Goal: Task Accomplishment & Management: Use online tool/utility

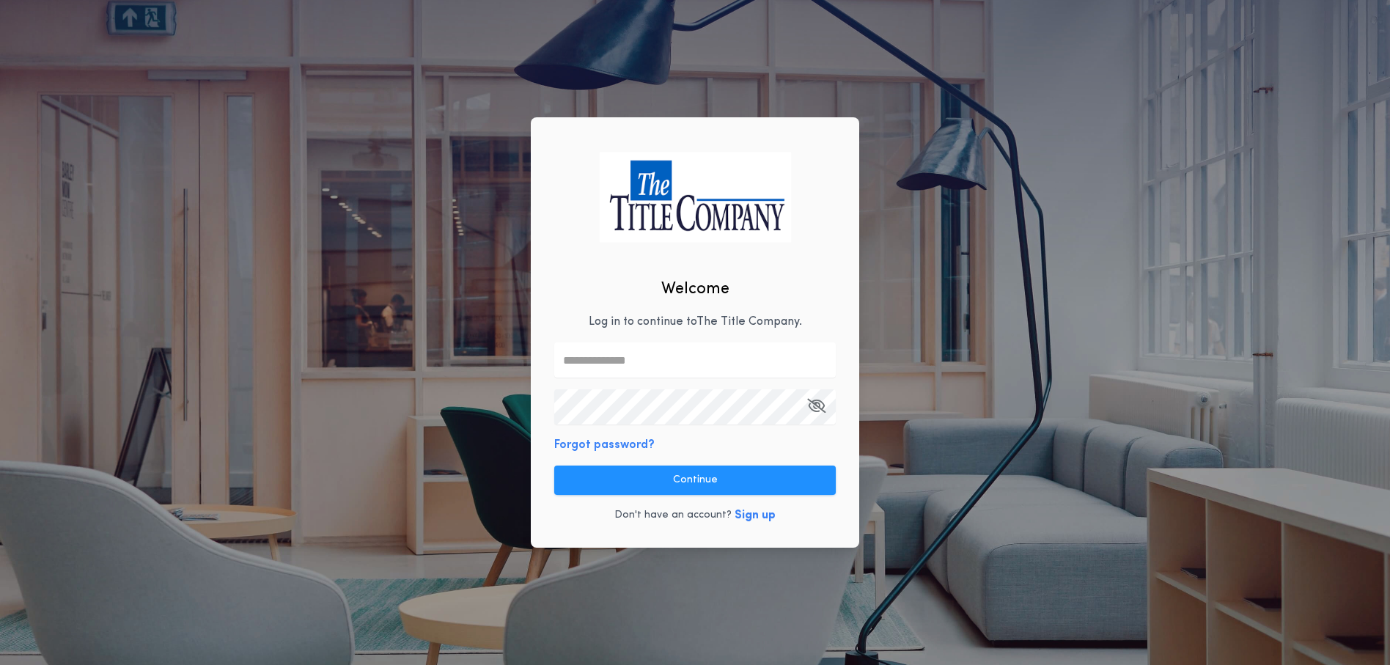
type input "**********"
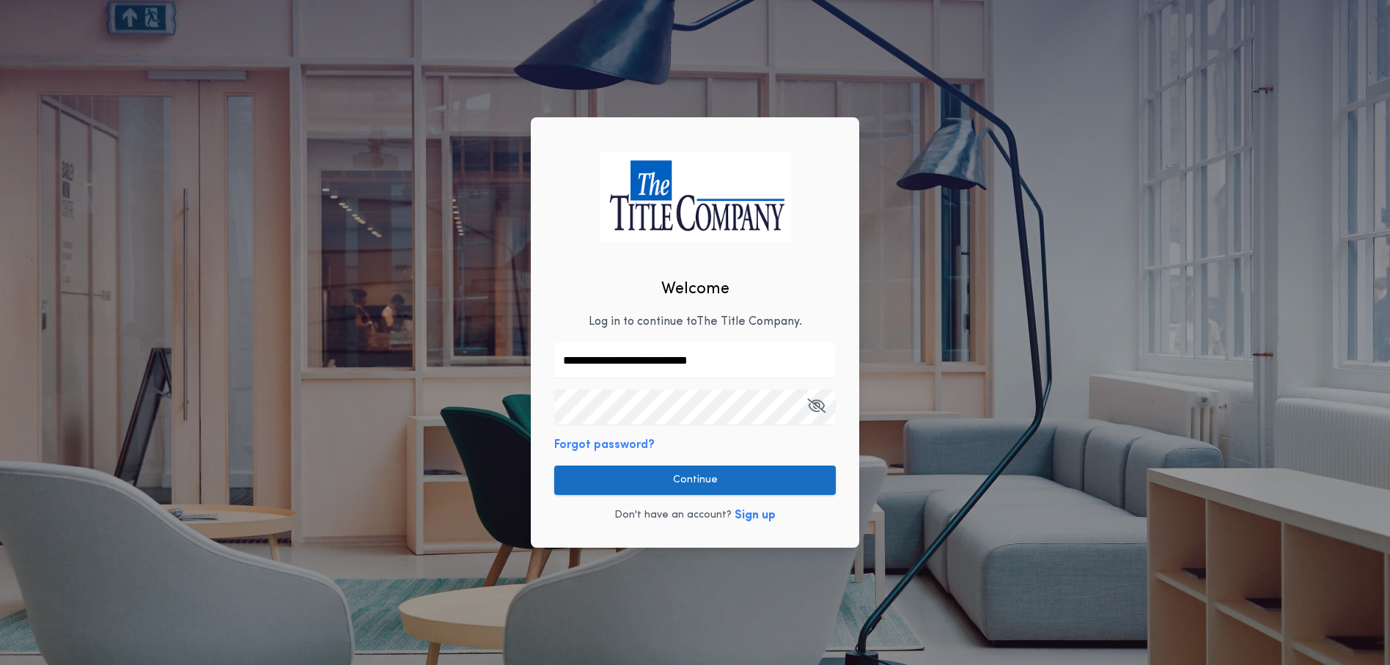
click at [695, 475] on button "Continue" at bounding box center [695, 480] width 282 height 29
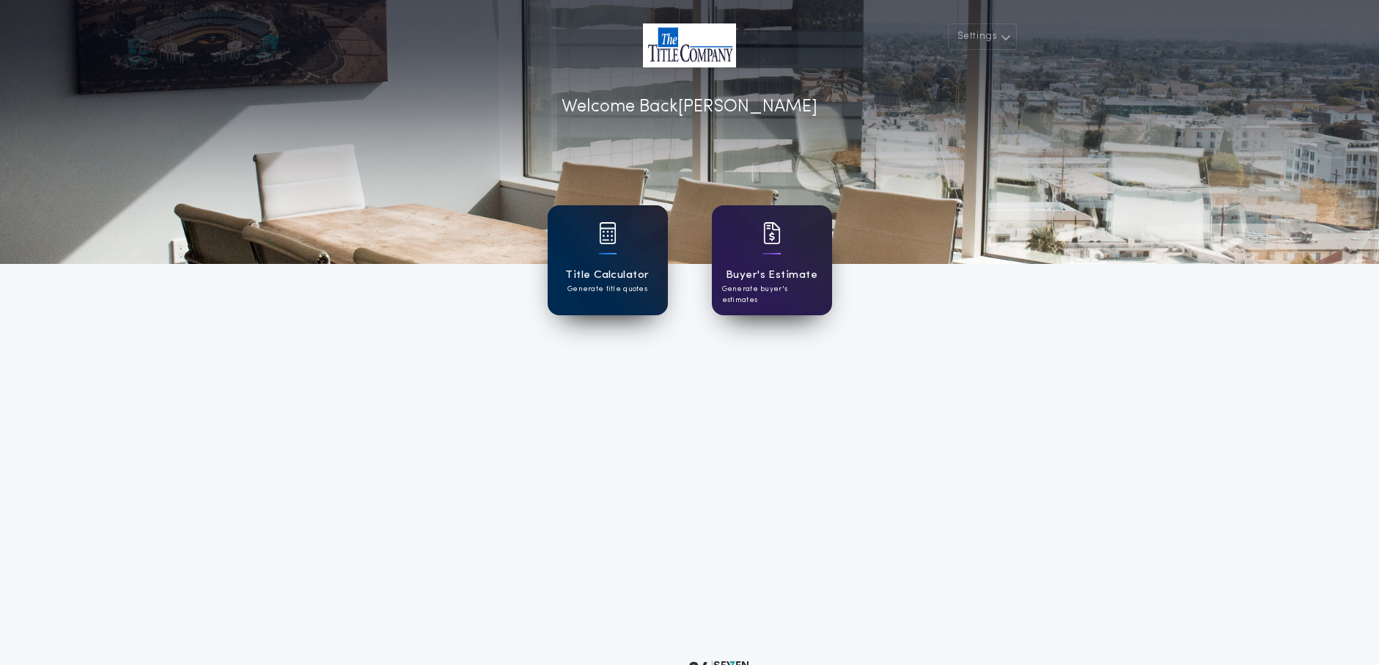
click at [634, 257] on div "Title Calculator Generate title quotes" at bounding box center [608, 260] width 120 height 110
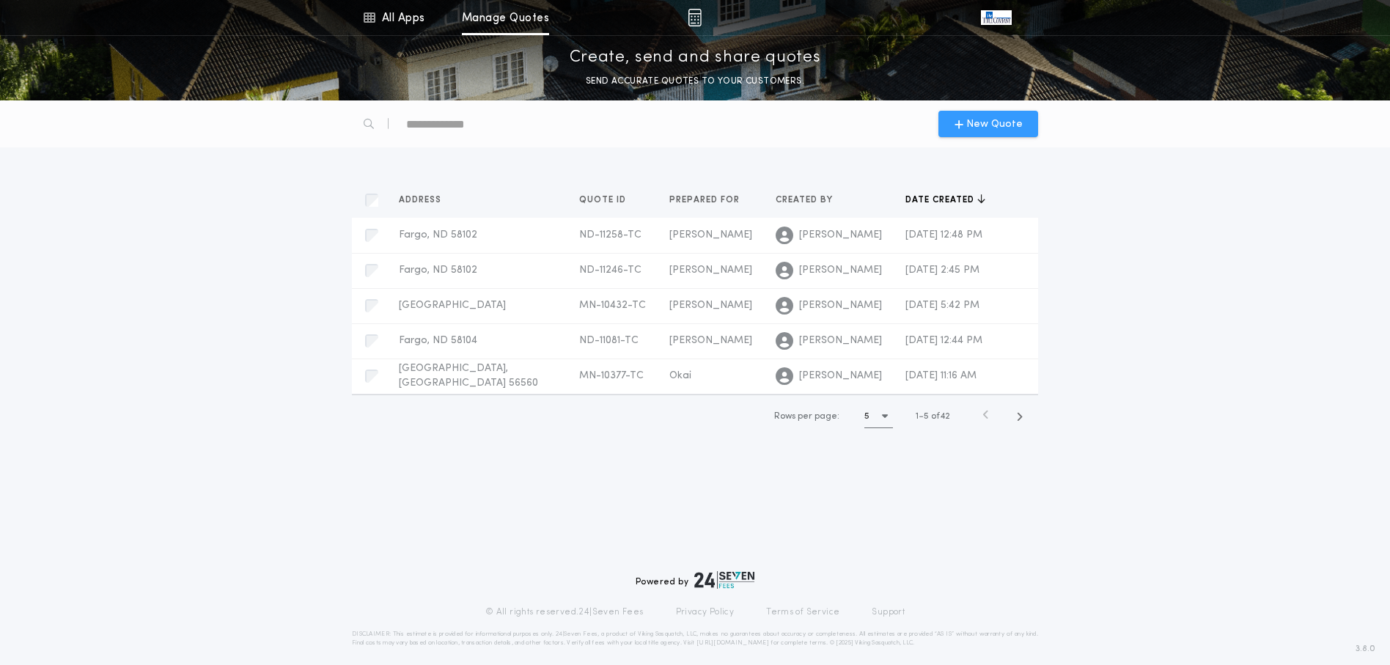
click at [992, 128] on span "New Quote" at bounding box center [995, 124] width 56 height 15
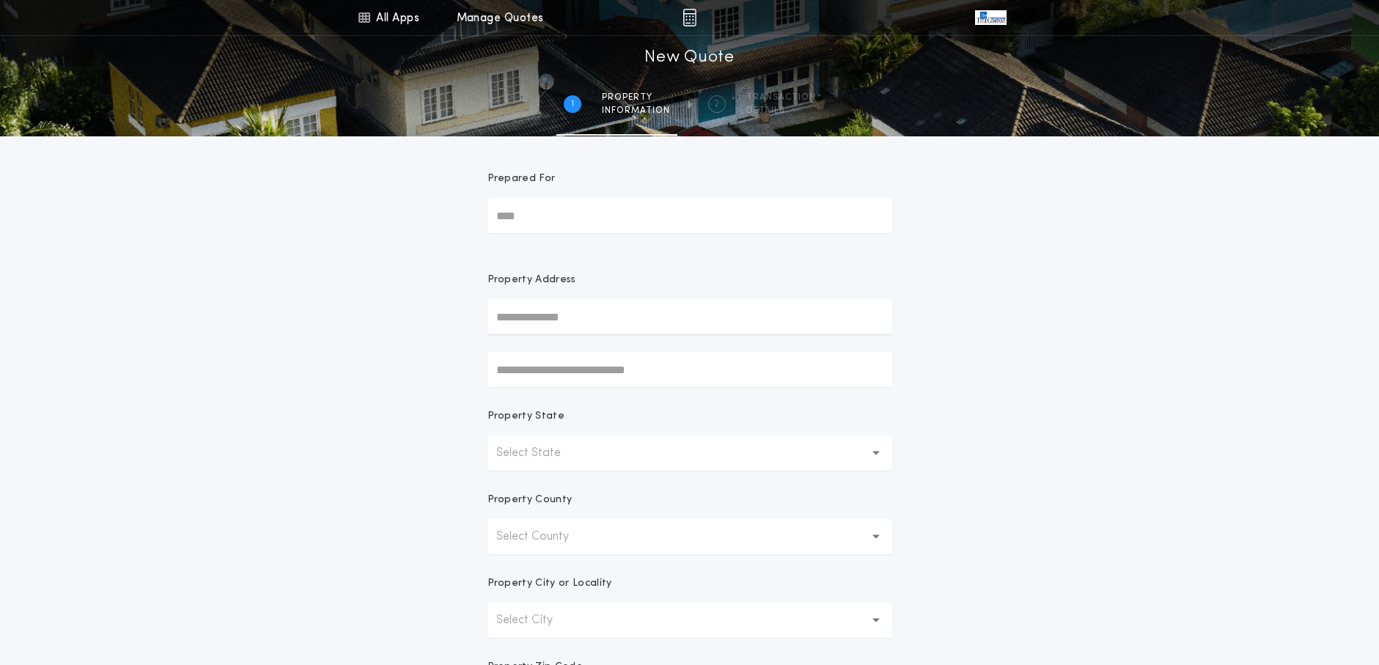
click at [590, 210] on input "Prepared For" at bounding box center [690, 215] width 405 height 35
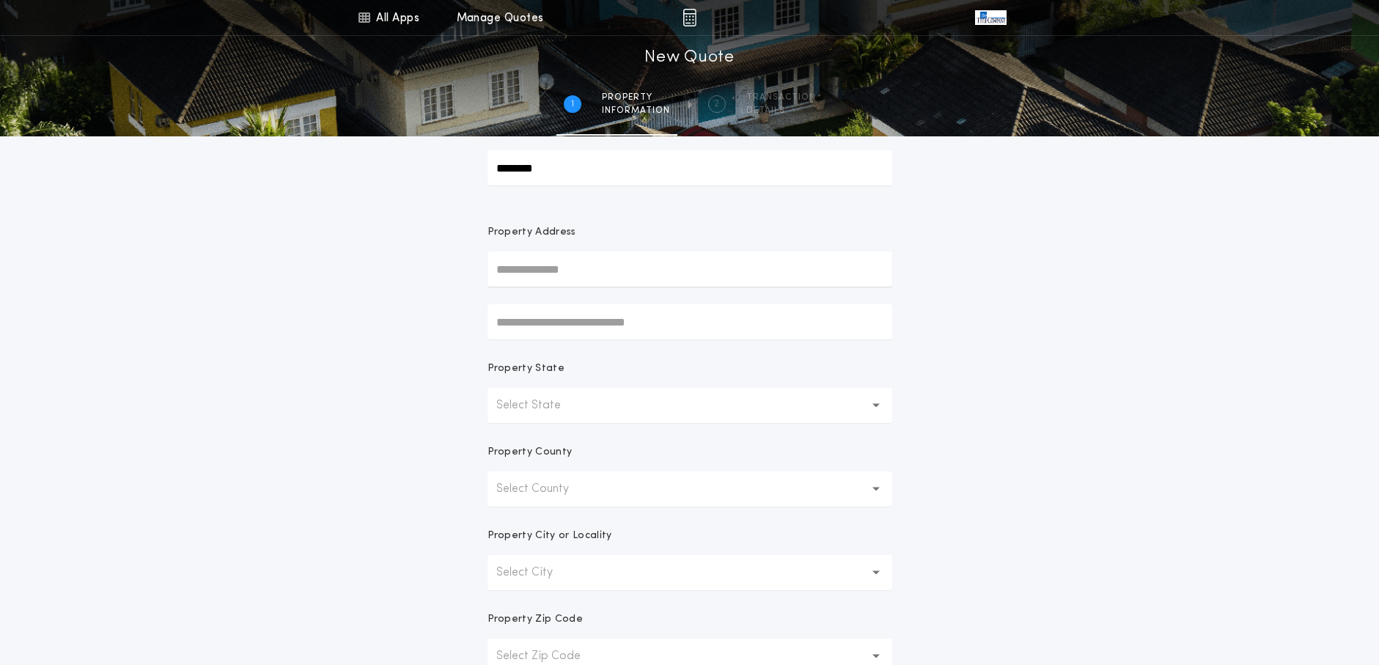
scroll to position [73, 0]
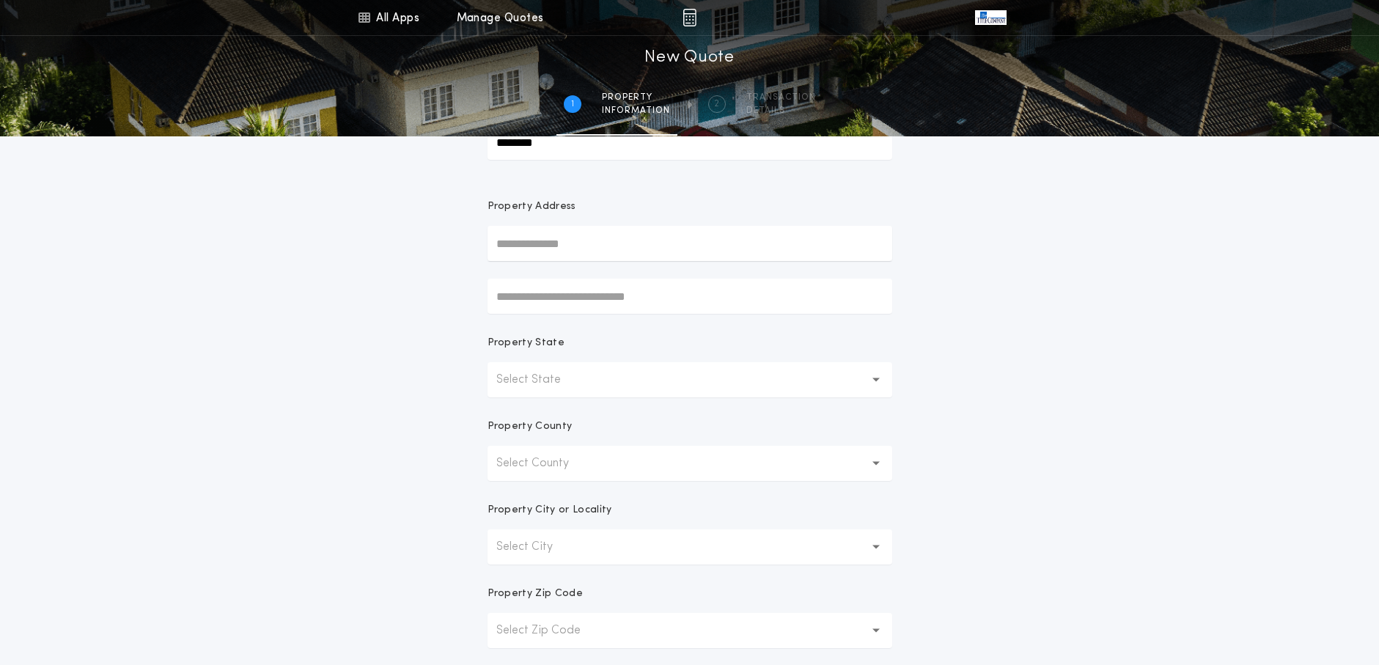
type input "********"
click at [880, 382] on button "Select State" at bounding box center [690, 379] width 405 height 35
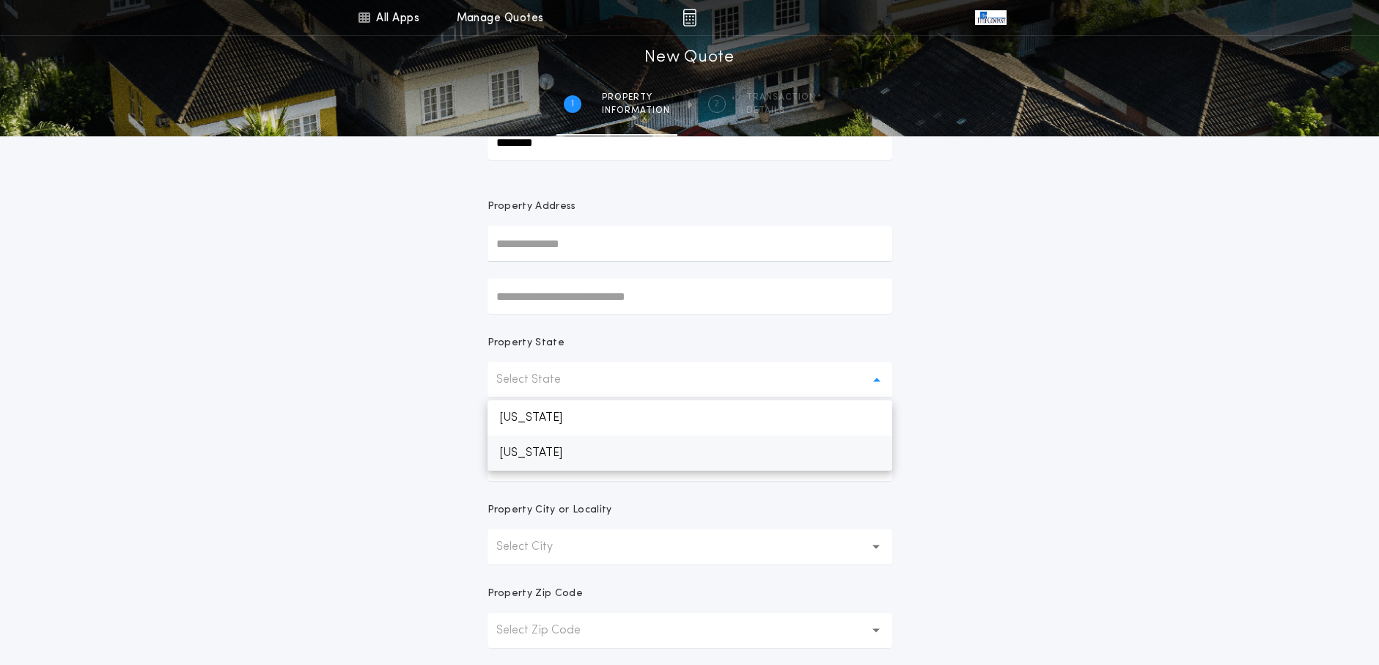
click at [549, 453] on p "[US_STATE]" at bounding box center [690, 453] width 405 height 35
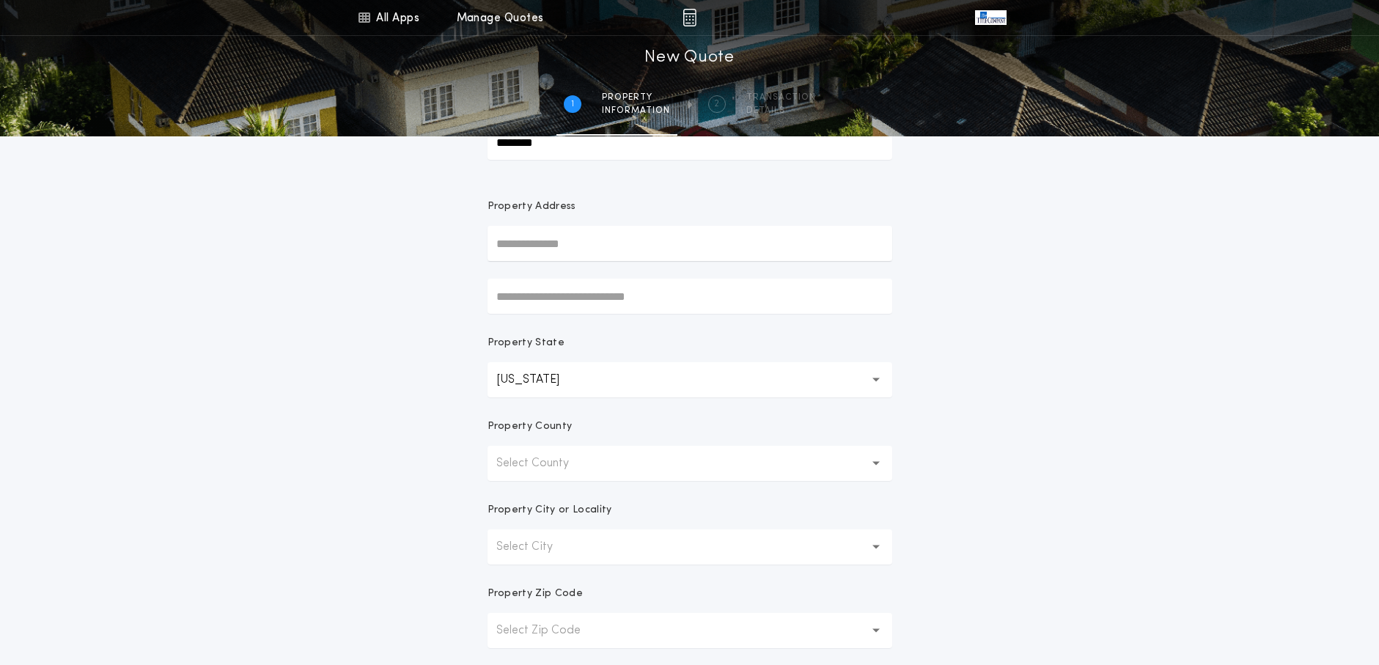
click at [880, 461] on icon "button" at bounding box center [877, 463] width 8 height 35
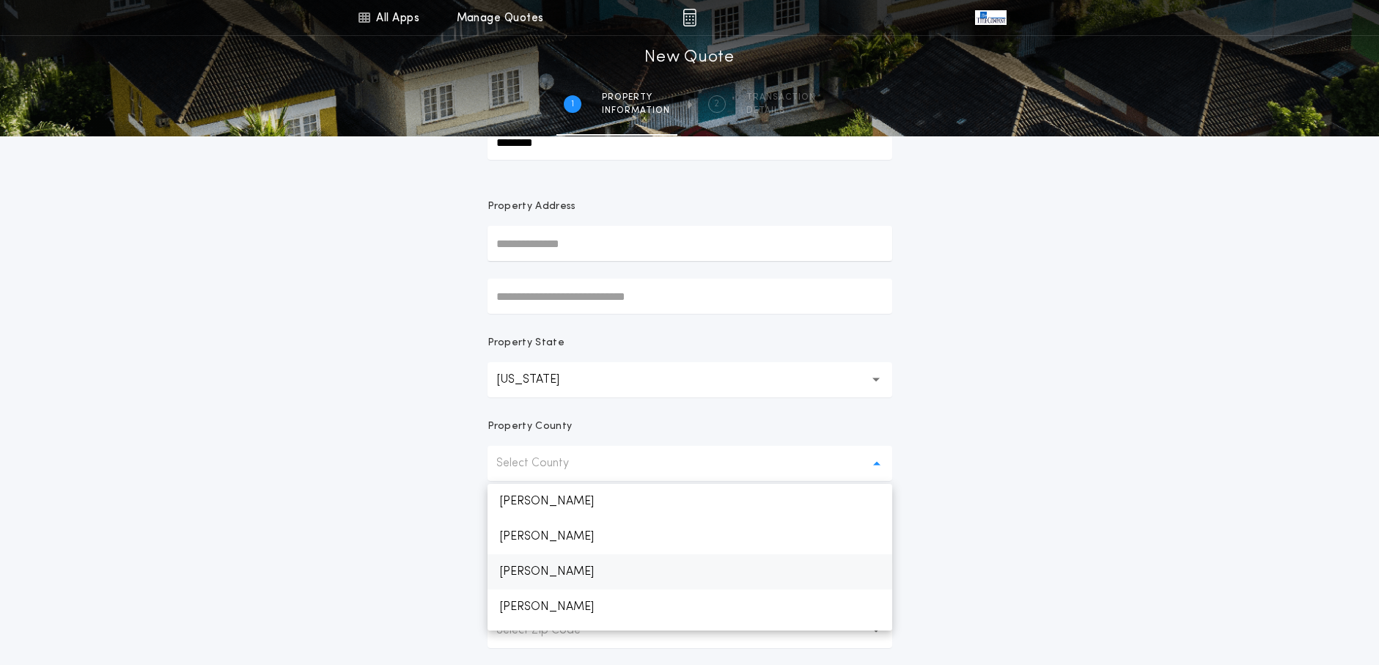
scroll to position [807, 0]
click at [543, 546] on p "[PERSON_NAME]" at bounding box center [690, 539] width 405 height 35
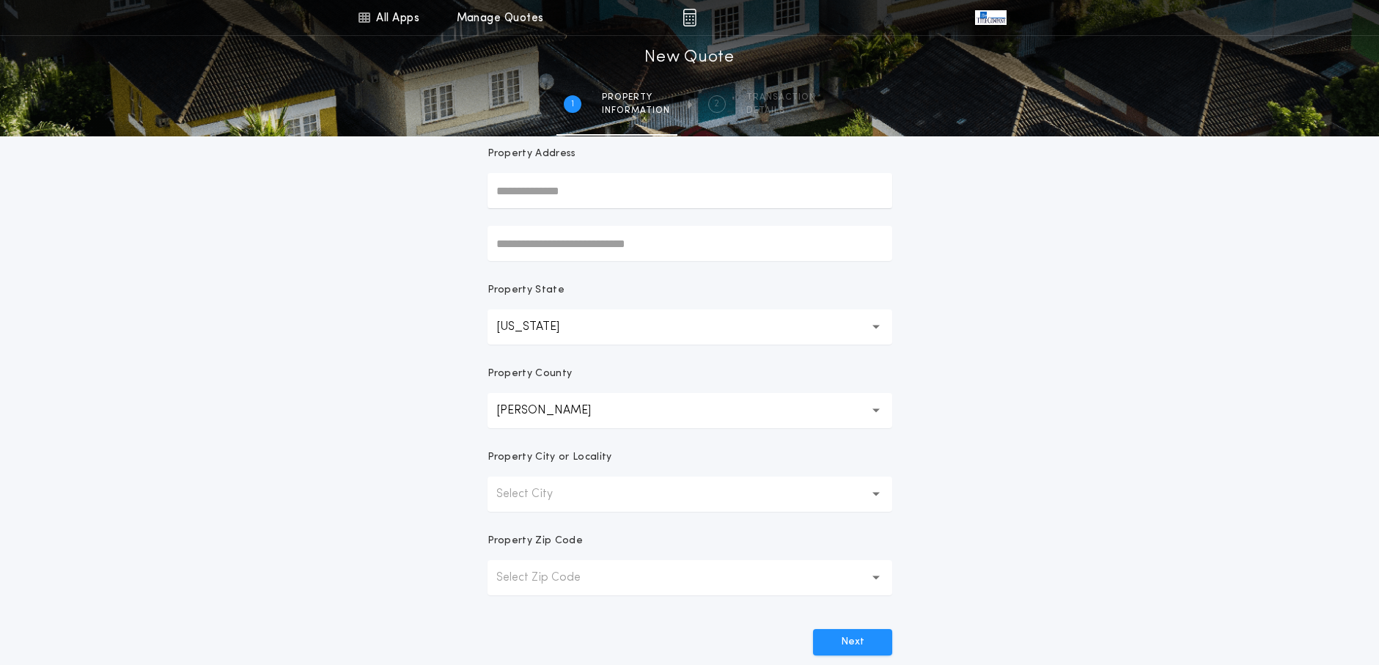
scroll to position [147, 0]
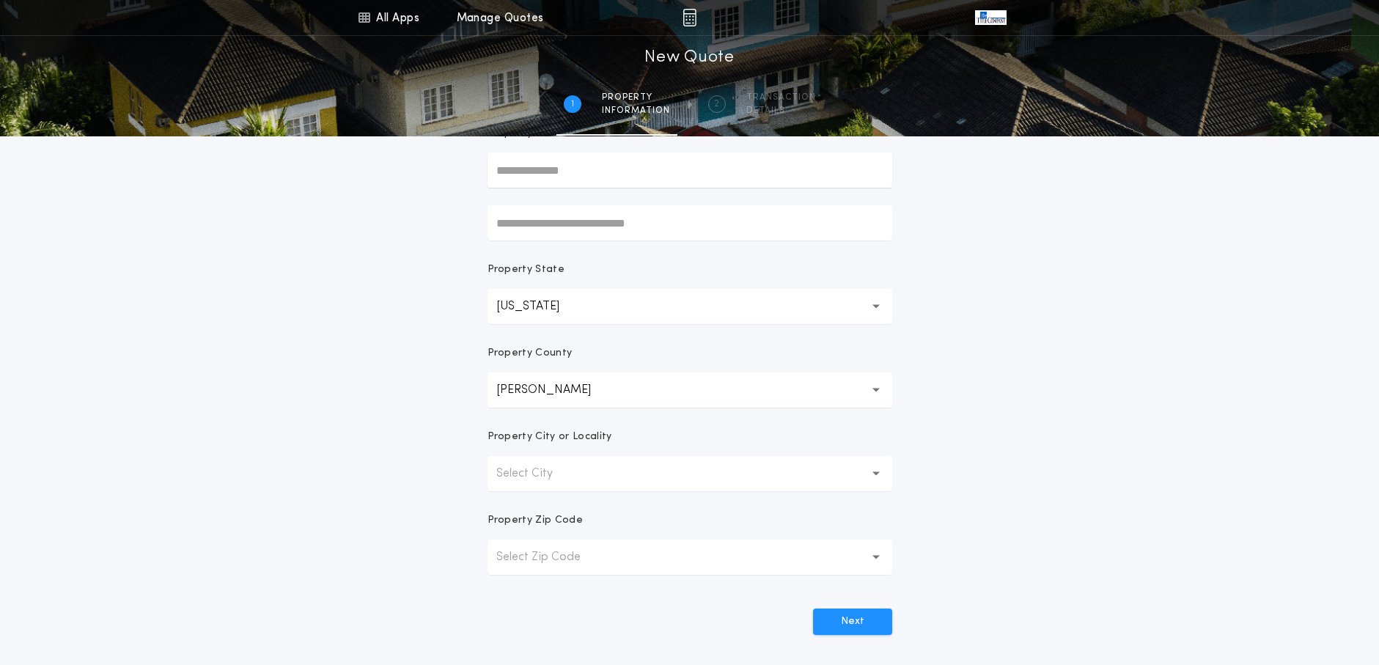
click at [880, 474] on icon "button" at bounding box center [877, 474] width 8 height 5
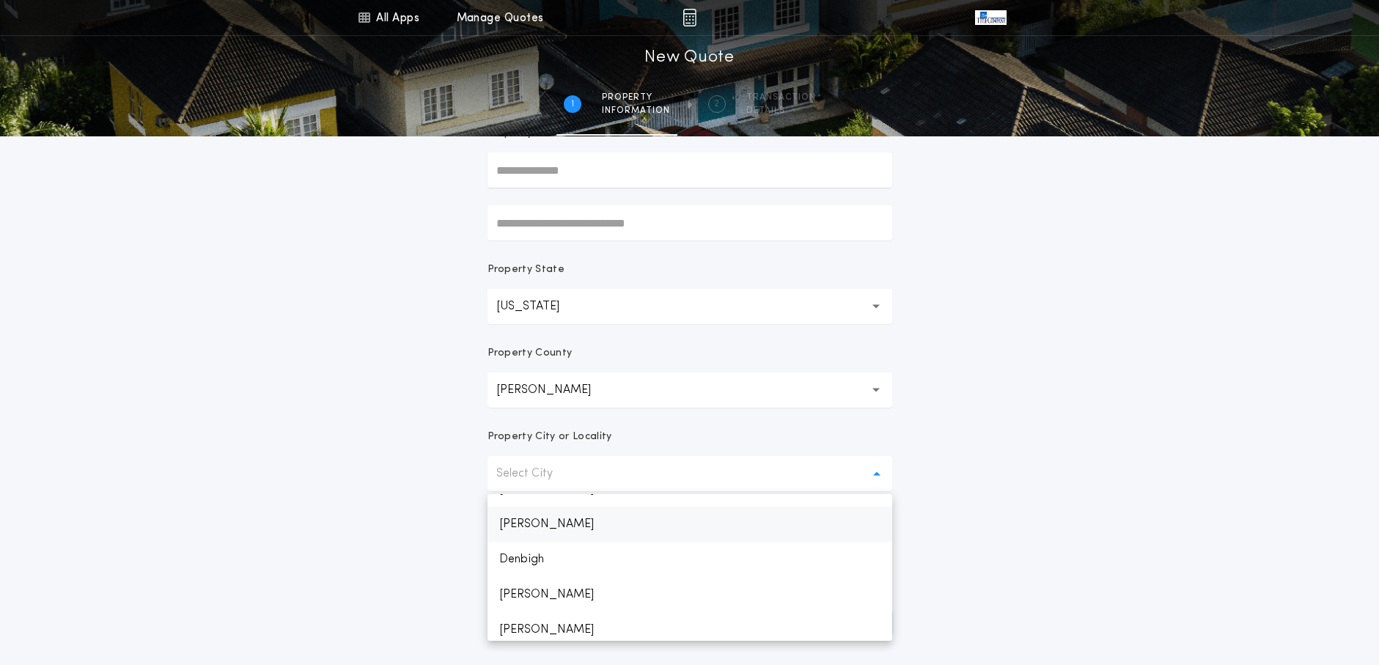
scroll to position [220, 0]
click at [529, 574] on p "[PERSON_NAME]" at bounding box center [690, 573] width 405 height 35
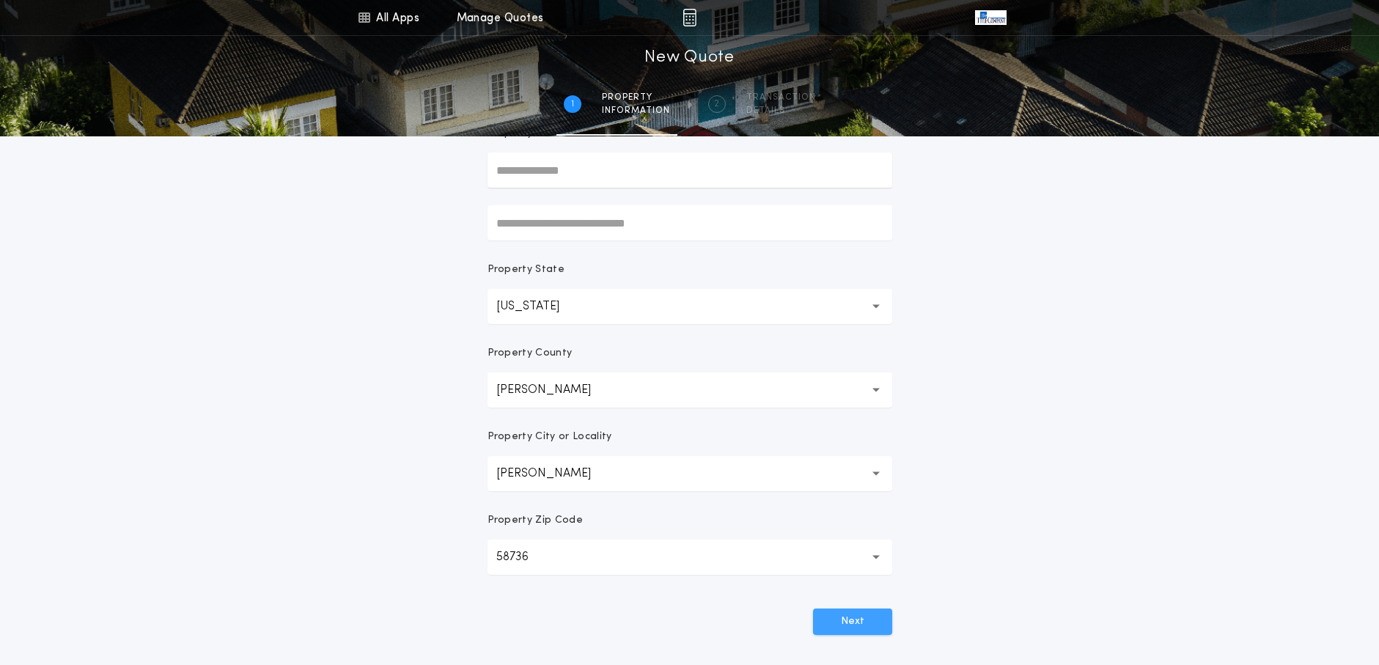
click at [847, 620] on button "Next" at bounding box center [852, 622] width 79 height 26
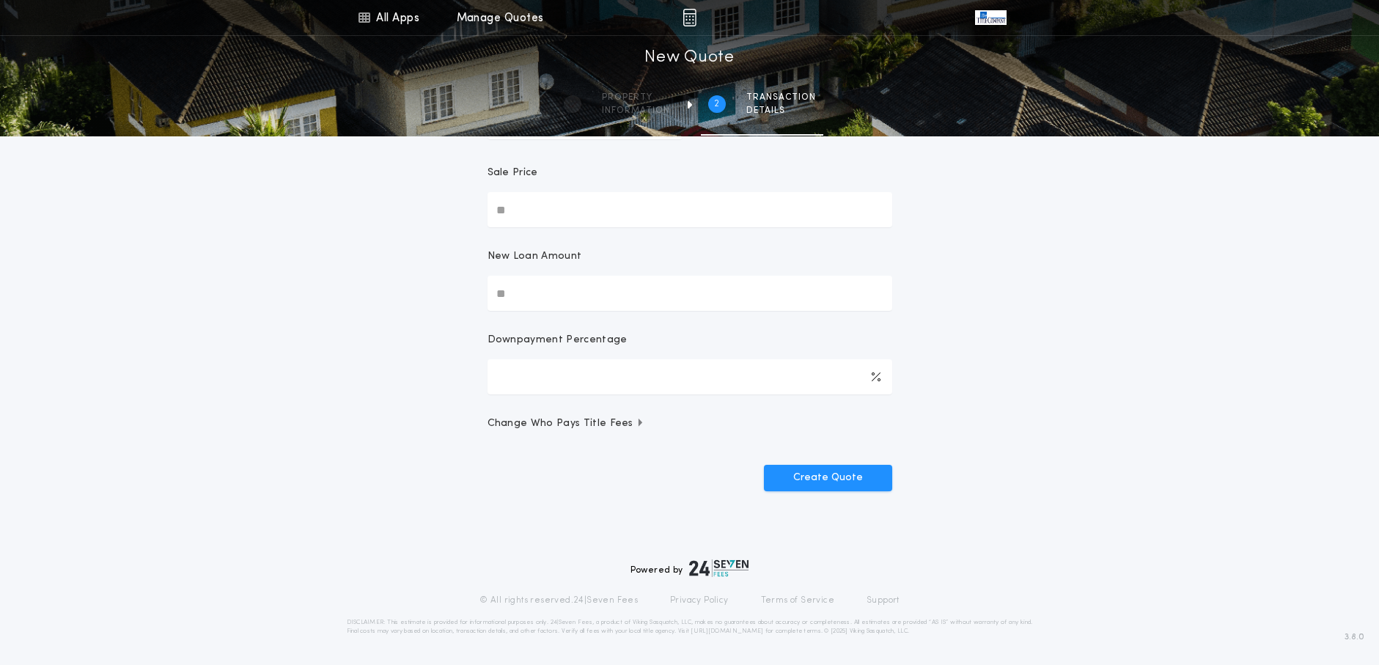
click at [569, 207] on input "Sale Price" at bounding box center [690, 209] width 405 height 35
type input "********"
type input "****"
click at [834, 474] on button "Create Quote" at bounding box center [828, 478] width 128 height 26
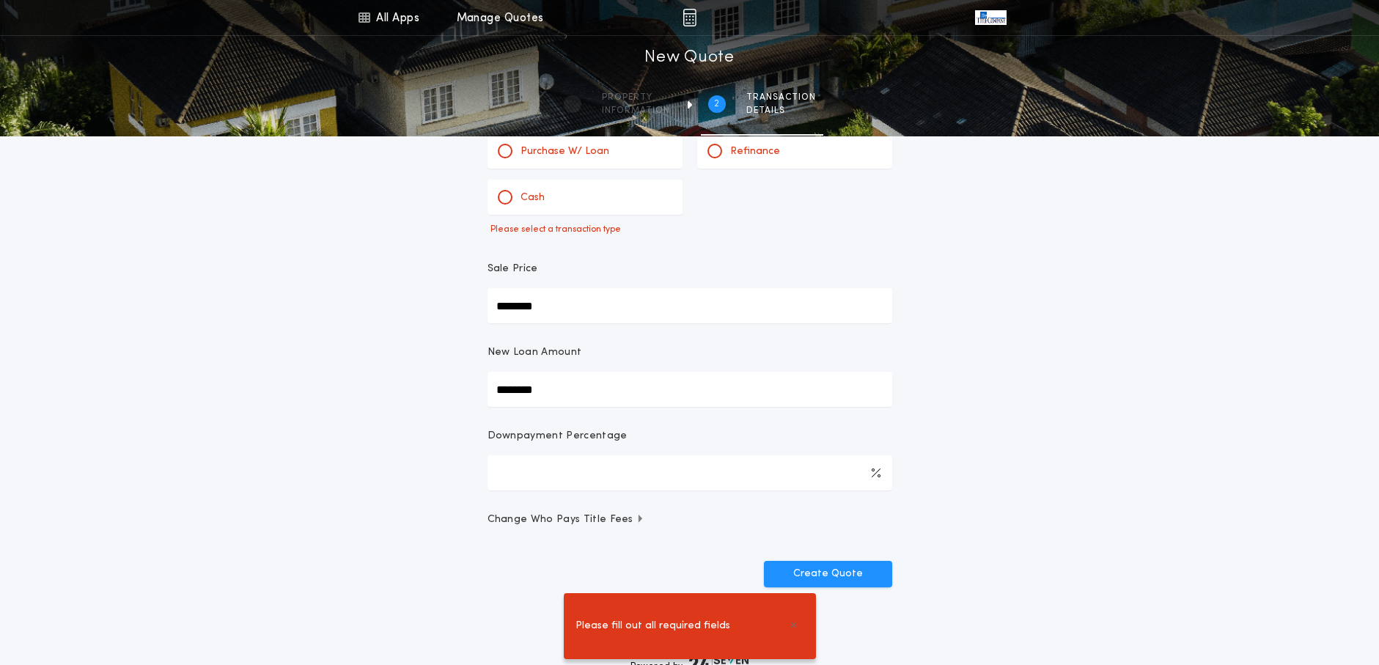
scroll to position [0, 0]
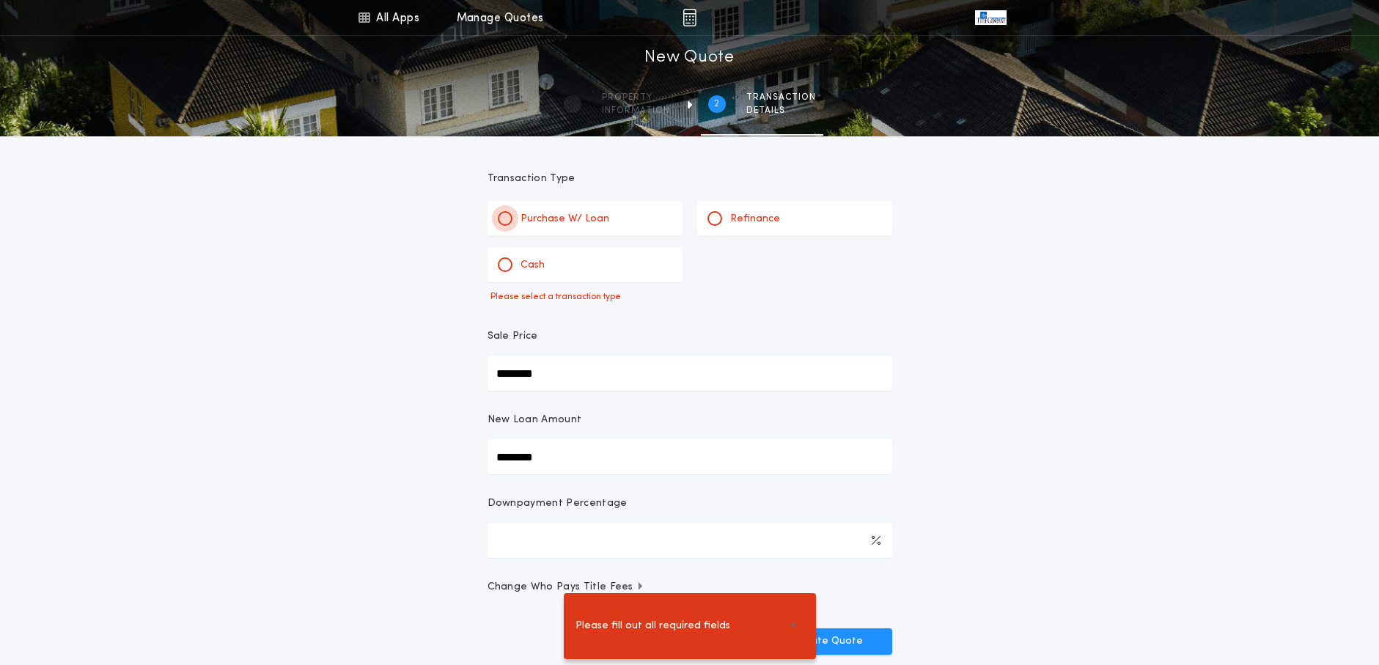
click at [505, 217] on div at bounding box center [505, 218] width 7 height 7
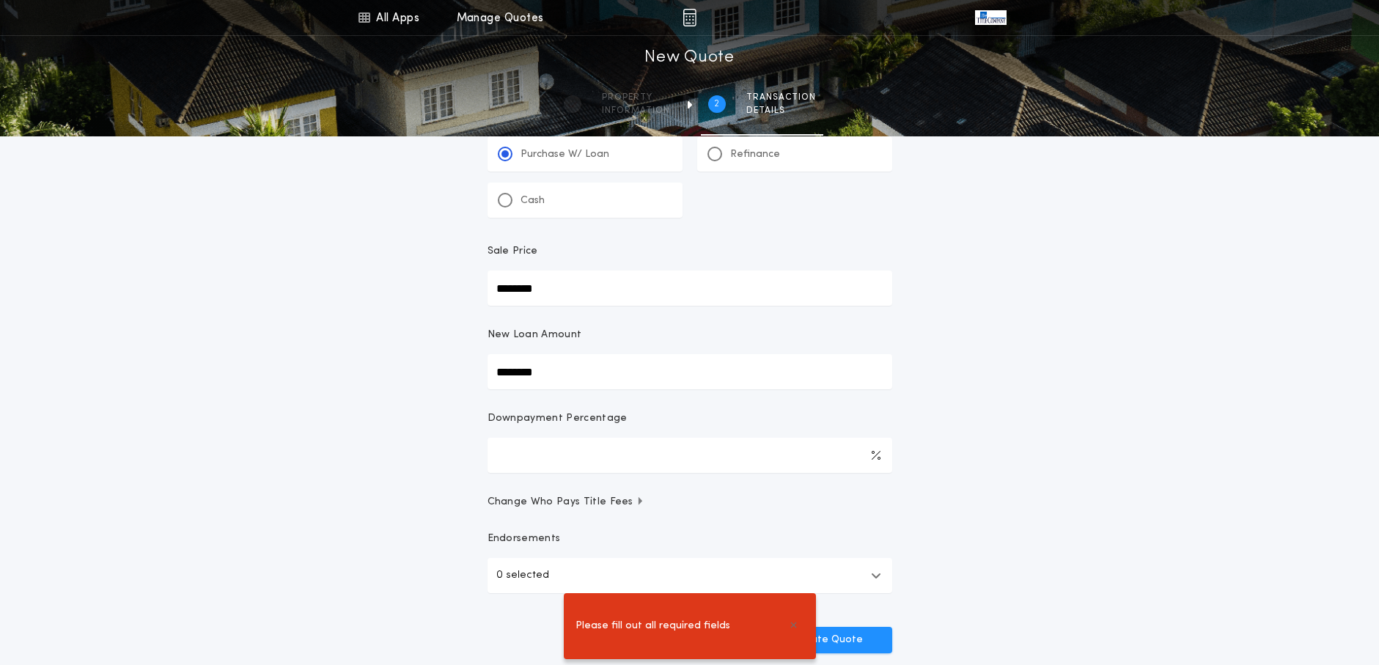
scroll to position [147, 0]
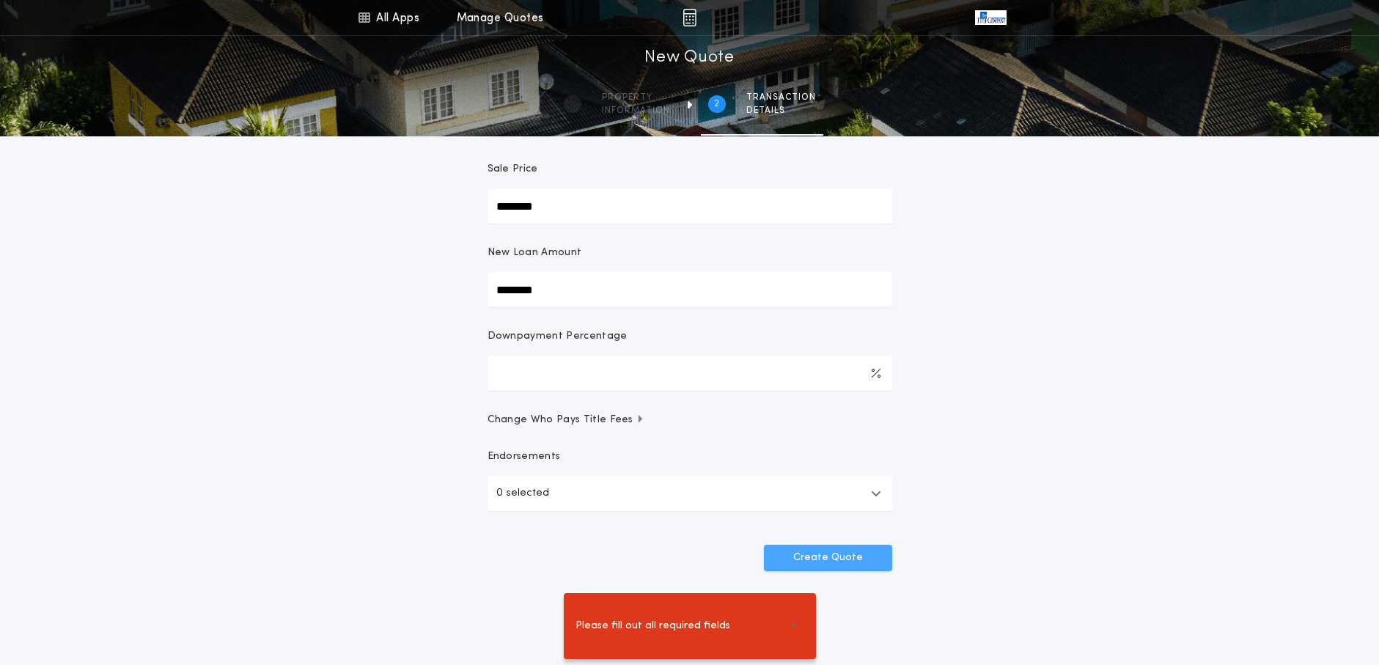
click at [857, 554] on button "Create Quote" at bounding box center [828, 558] width 128 height 26
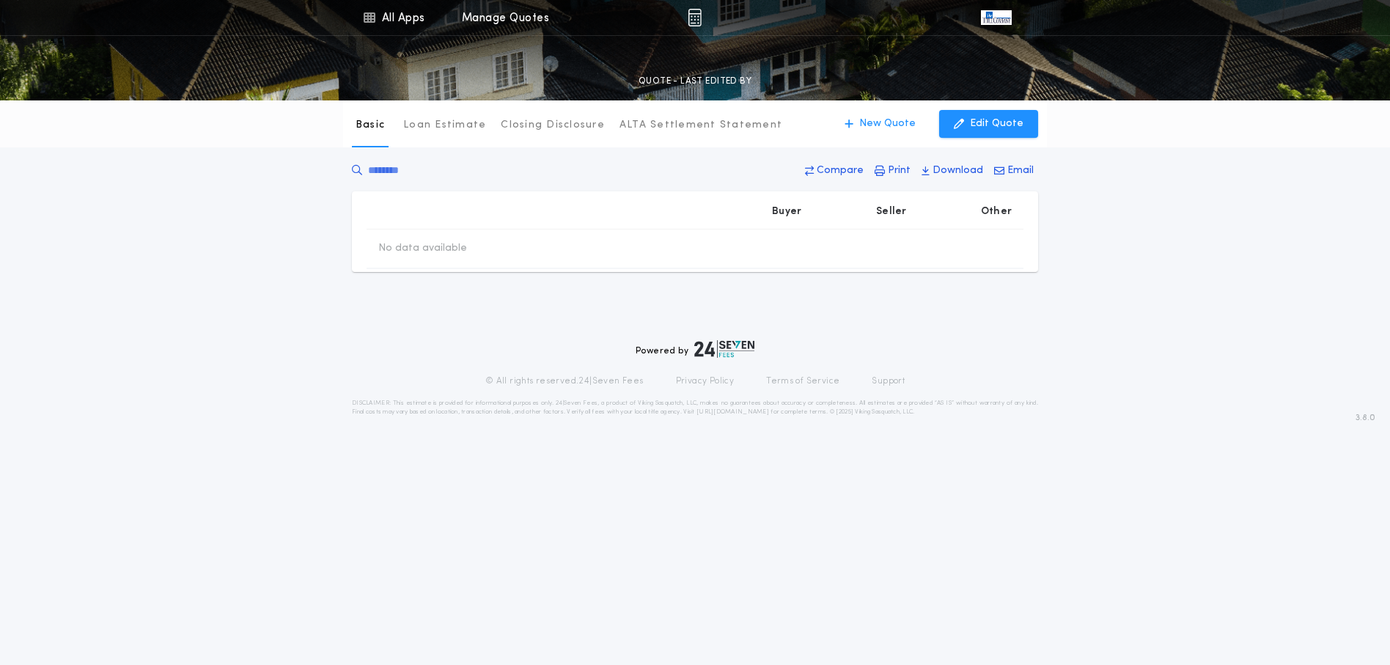
type input "********"
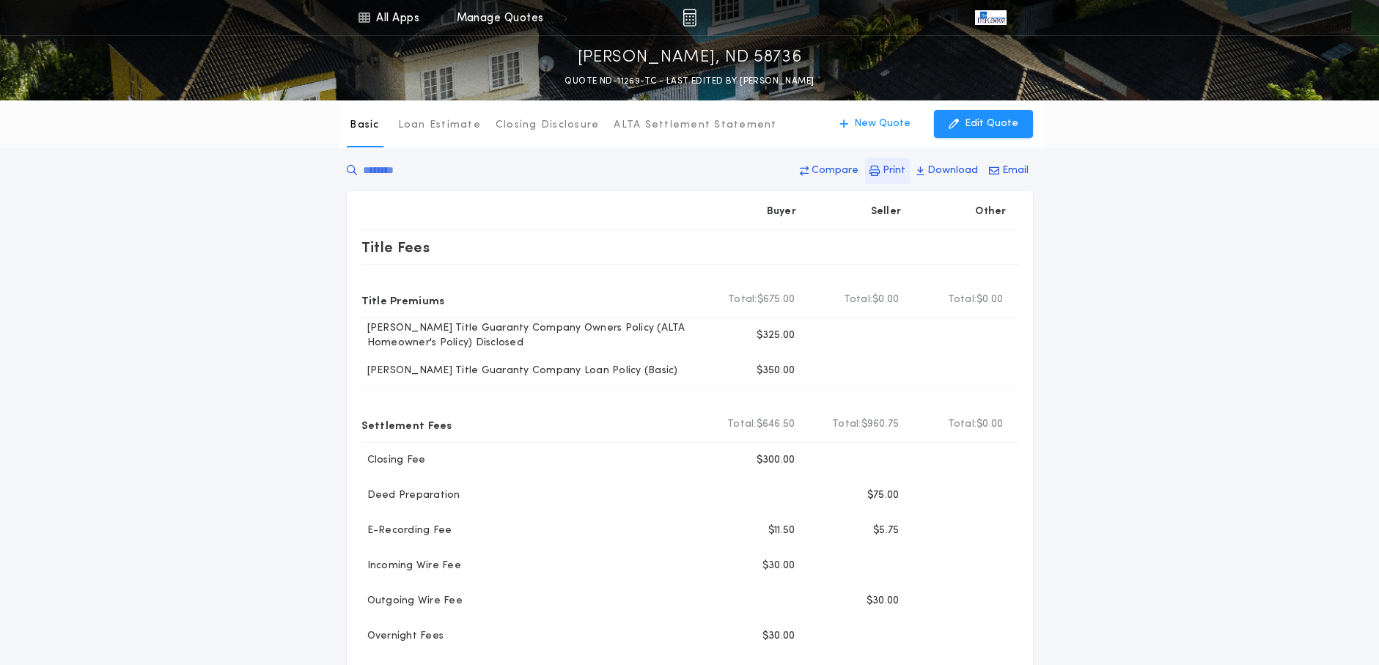
click at [891, 172] on p "Print" at bounding box center [894, 171] width 23 height 15
